Goal: Information Seeking & Learning: Learn about a topic

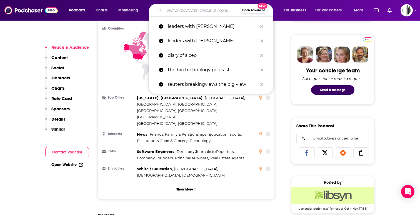
click at [195, 14] on input "Search podcasts, credits, & more..." at bounding box center [202, 10] width 76 height 9
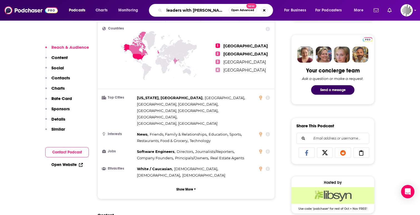
type input "leaders with [PERSON_NAME]"
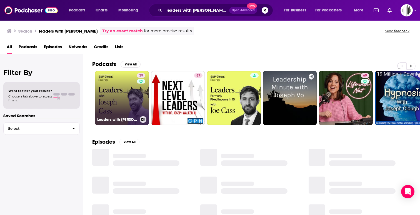
click at [120, 94] on link "39 Leaders with [PERSON_NAME]" at bounding box center [122, 98] width 54 height 54
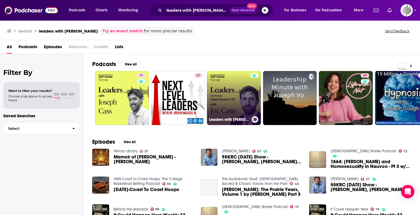
click at [232, 97] on link "Leaders with [PERSON_NAME] - Video" at bounding box center [234, 98] width 54 height 54
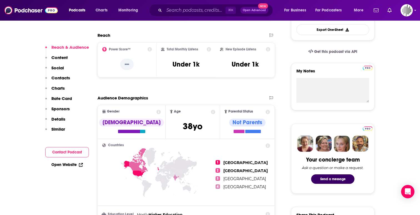
scroll to position [162, 0]
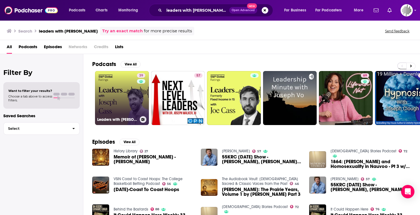
click at [130, 76] on link "39 Leaders with [PERSON_NAME]" at bounding box center [122, 98] width 54 height 54
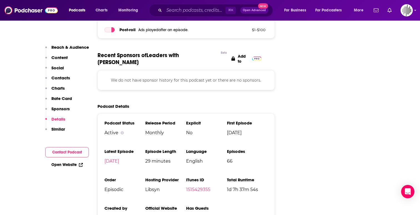
scroll to position [726, 0]
